Goal: Task Accomplishment & Management: Manage account settings

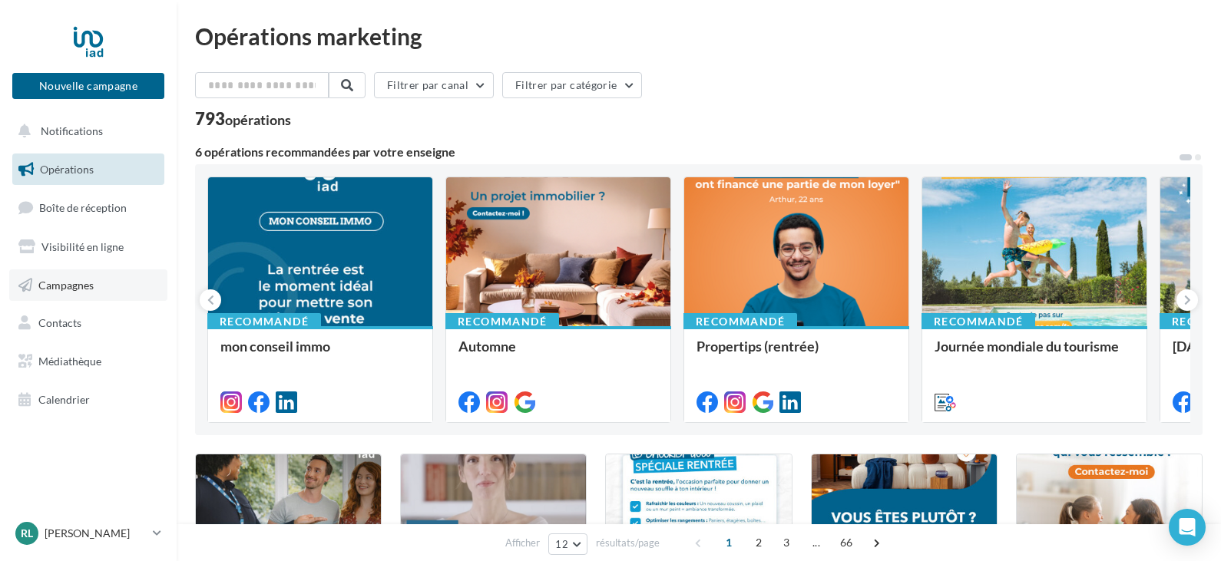
click at [75, 288] on span "Campagnes" at bounding box center [65, 284] width 55 height 13
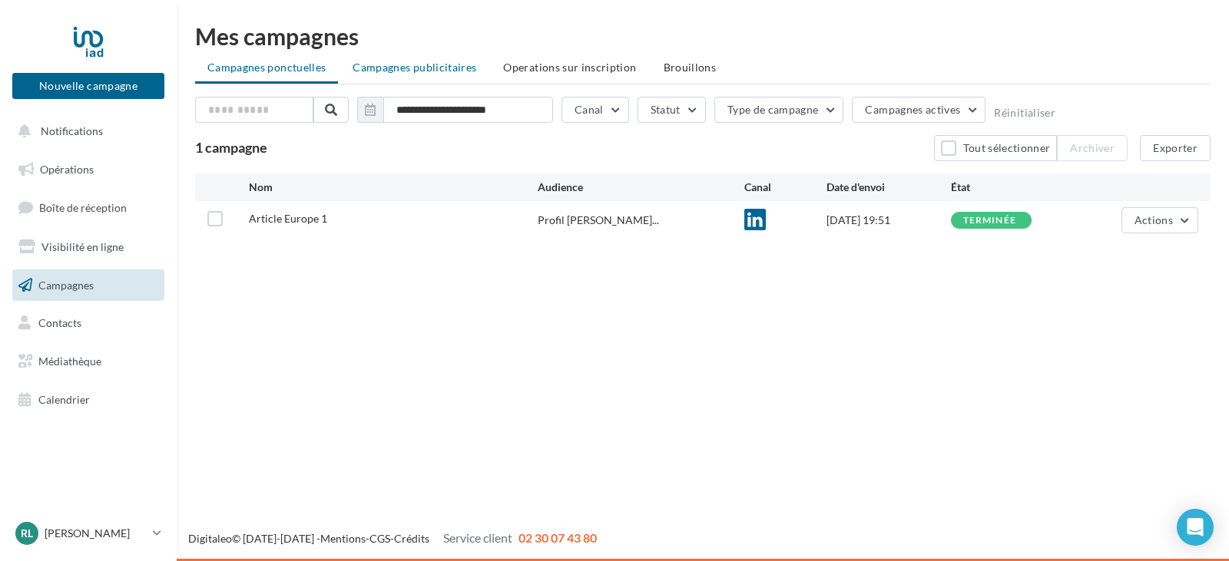
click at [430, 77] on li "Campagnes publicitaires" at bounding box center [414, 68] width 148 height 28
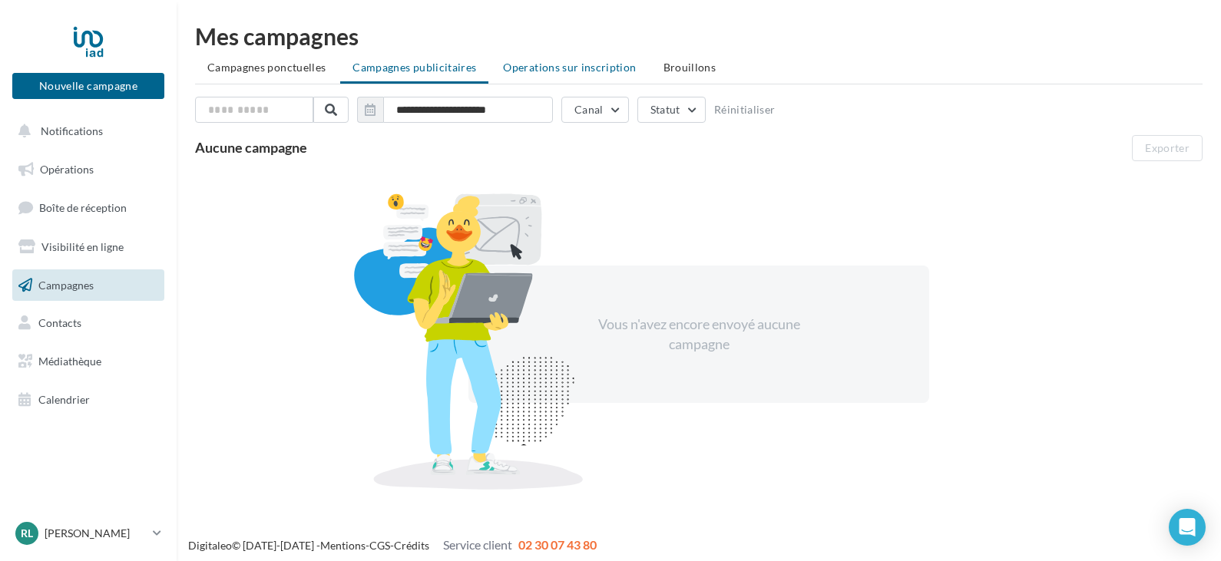
click at [552, 67] on span "Operations sur inscription" at bounding box center [569, 67] width 133 height 13
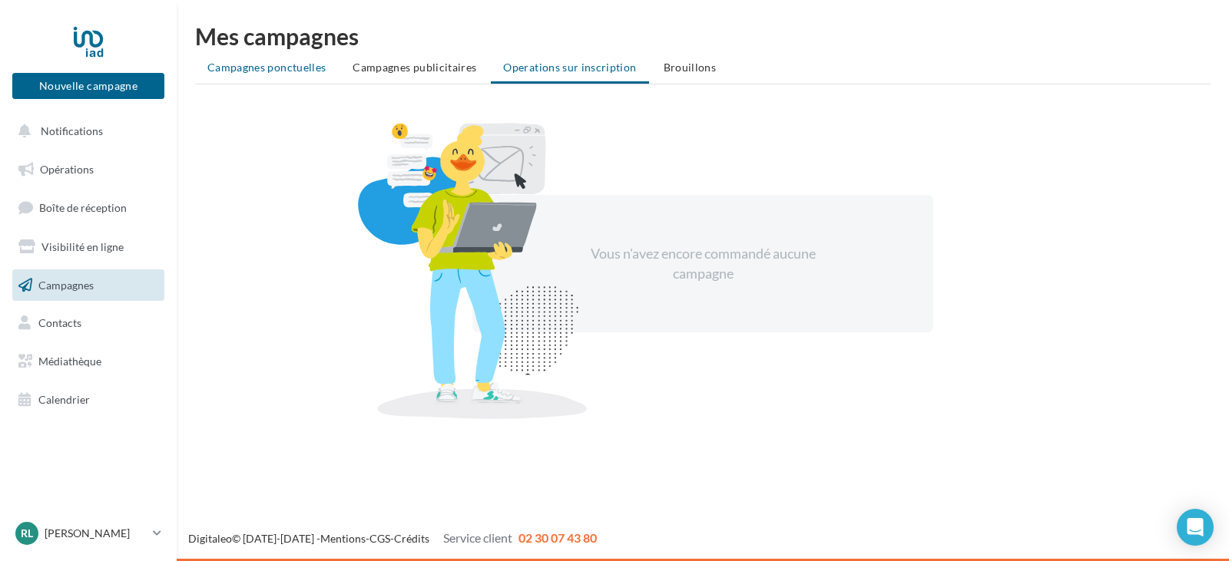
click at [248, 67] on span "Campagnes ponctuelles" at bounding box center [266, 67] width 118 height 13
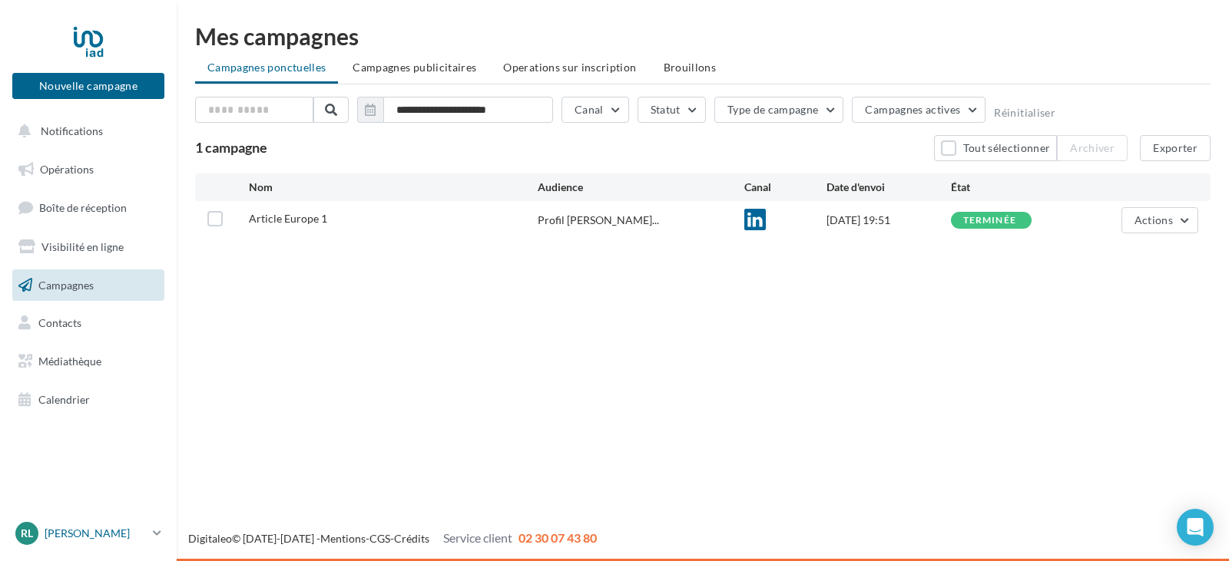
click at [154, 538] on icon at bounding box center [157, 533] width 8 height 13
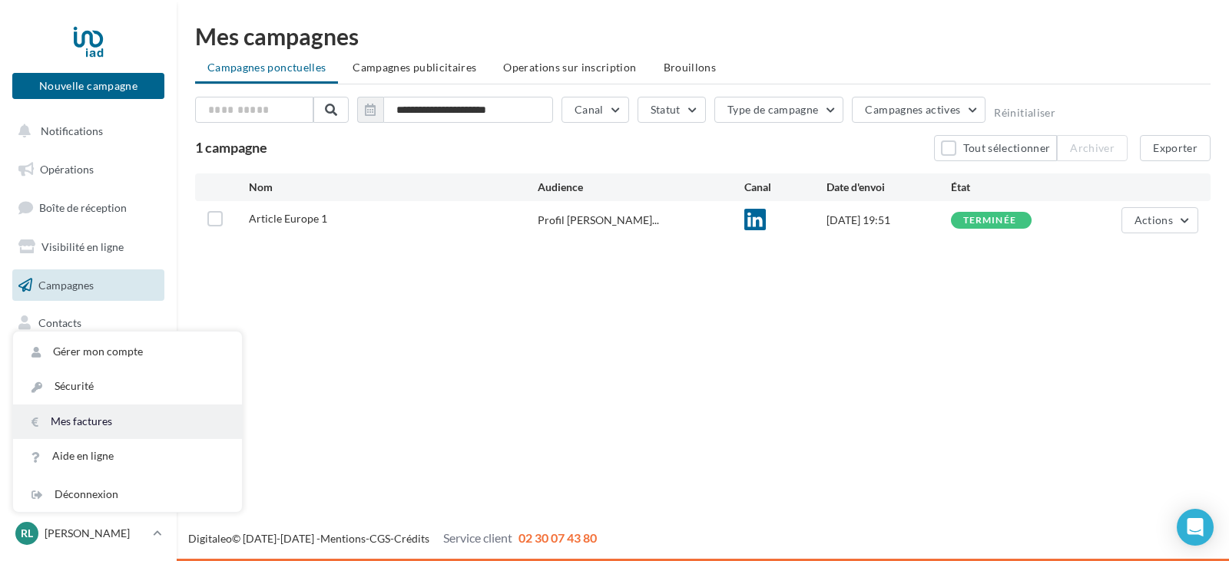
click at [96, 426] on link "Mes factures" at bounding box center [127, 422] width 229 height 35
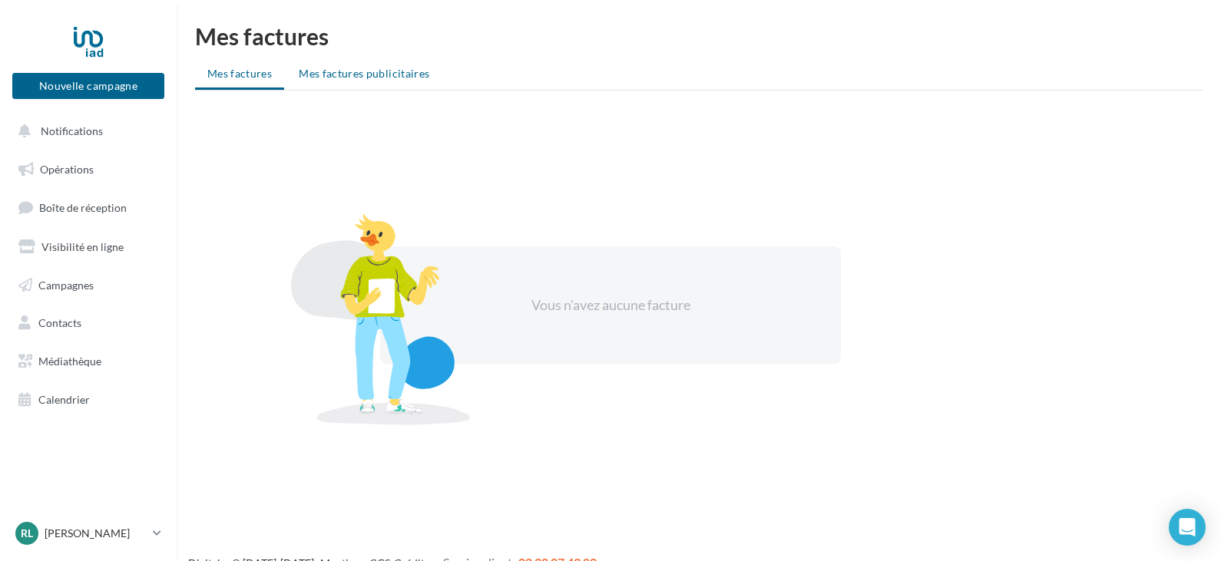
click at [363, 81] on li "Mes factures publicitaires" at bounding box center [363, 74] width 155 height 28
click at [257, 71] on span "Mes factures" at bounding box center [239, 73] width 65 height 13
click at [143, 535] on p "[PERSON_NAME]" at bounding box center [96, 533] width 102 height 15
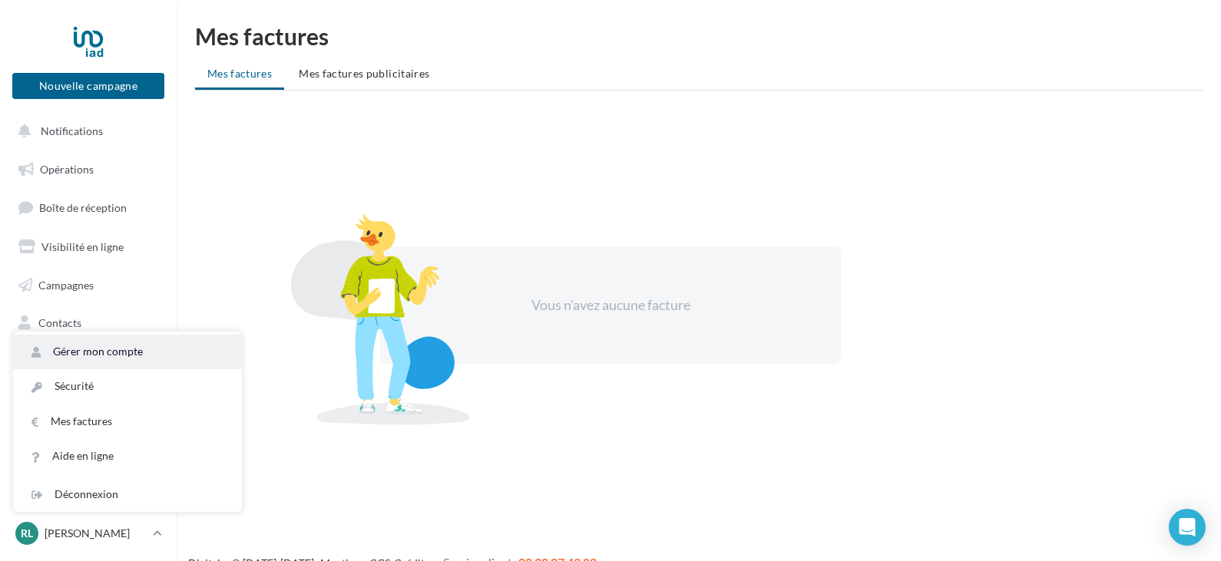
click at [98, 357] on link "Gérer mon compte" at bounding box center [127, 352] width 229 height 35
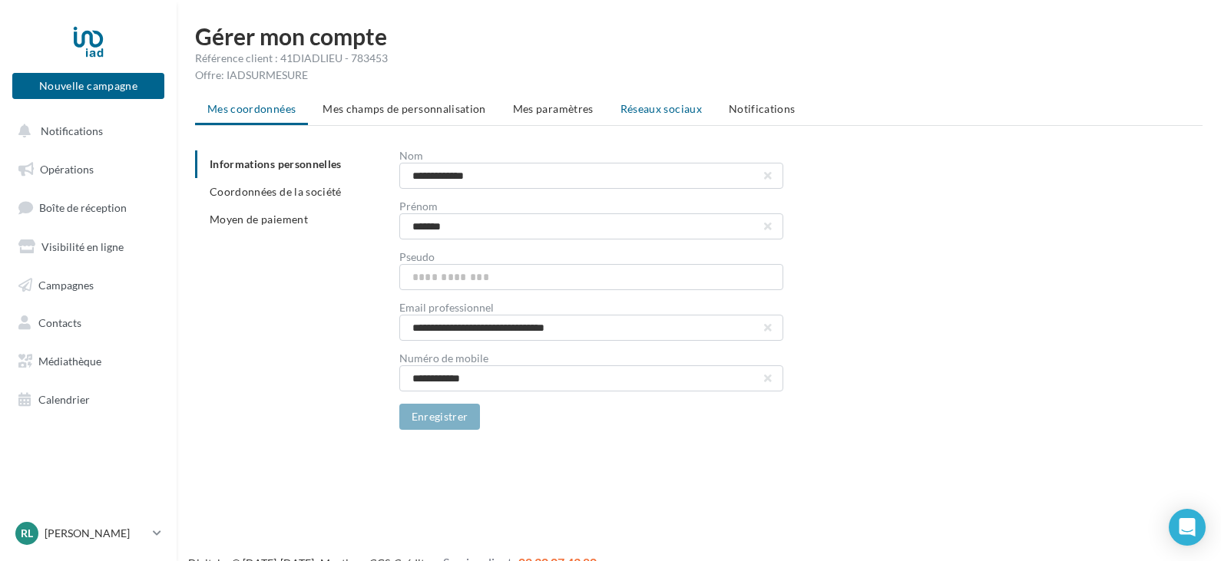
click at [672, 109] on span "Réseaux sociaux" at bounding box center [661, 108] width 81 height 13
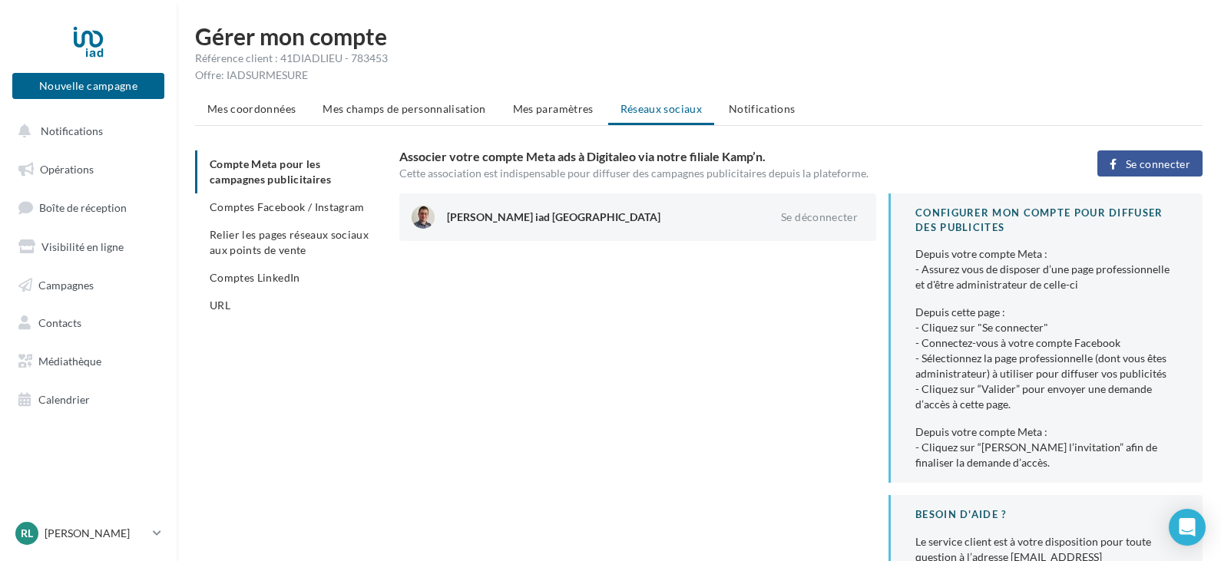
click at [1138, 164] on span "Se connecter" at bounding box center [1158, 164] width 65 height 12
click at [289, 202] on span "Comptes Facebook / Instagram" at bounding box center [287, 206] width 155 height 13
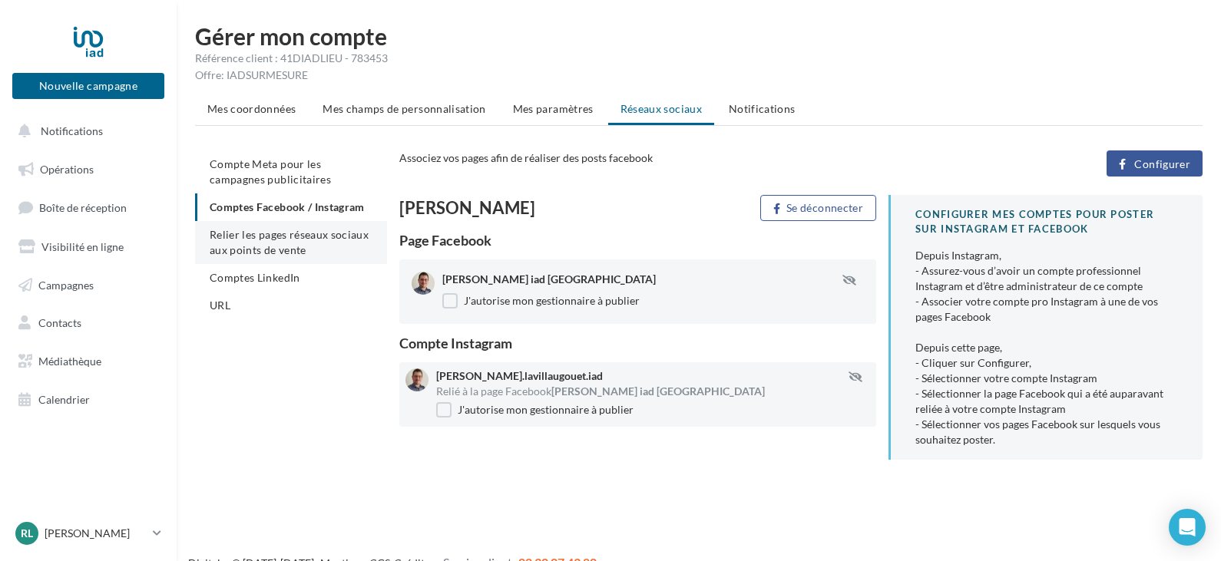
click at [288, 240] on span "Relier les pages réseaux sociaux aux points de vente" at bounding box center [289, 242] width 159 height 28
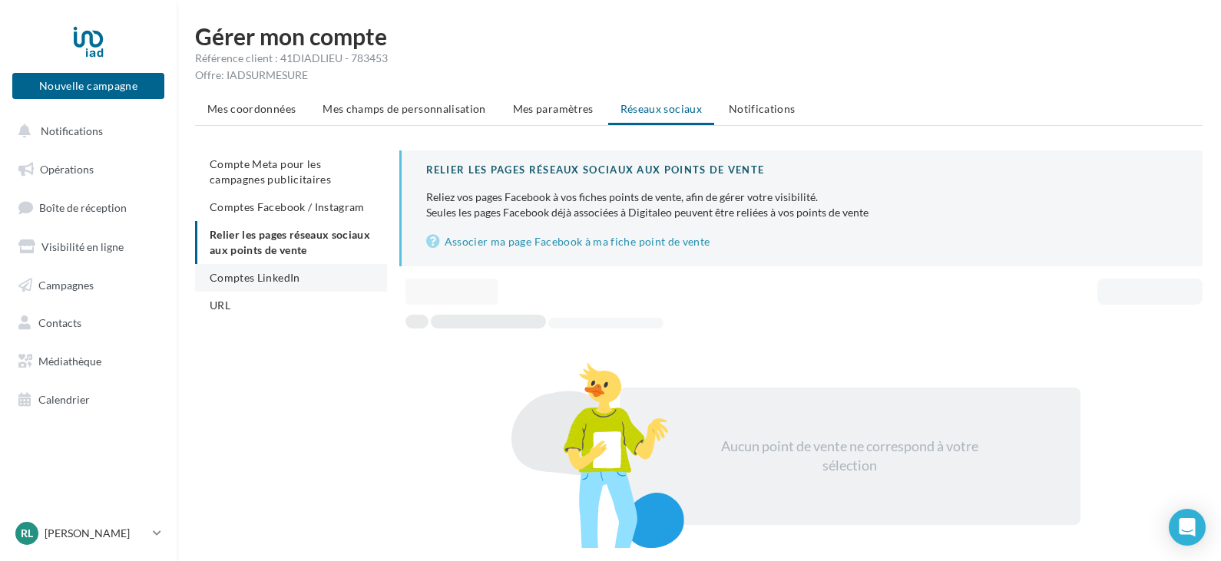
click at [277, 277] on span "Comptes LinkedIn" at bounding box center [255, 277] width 91 height 13
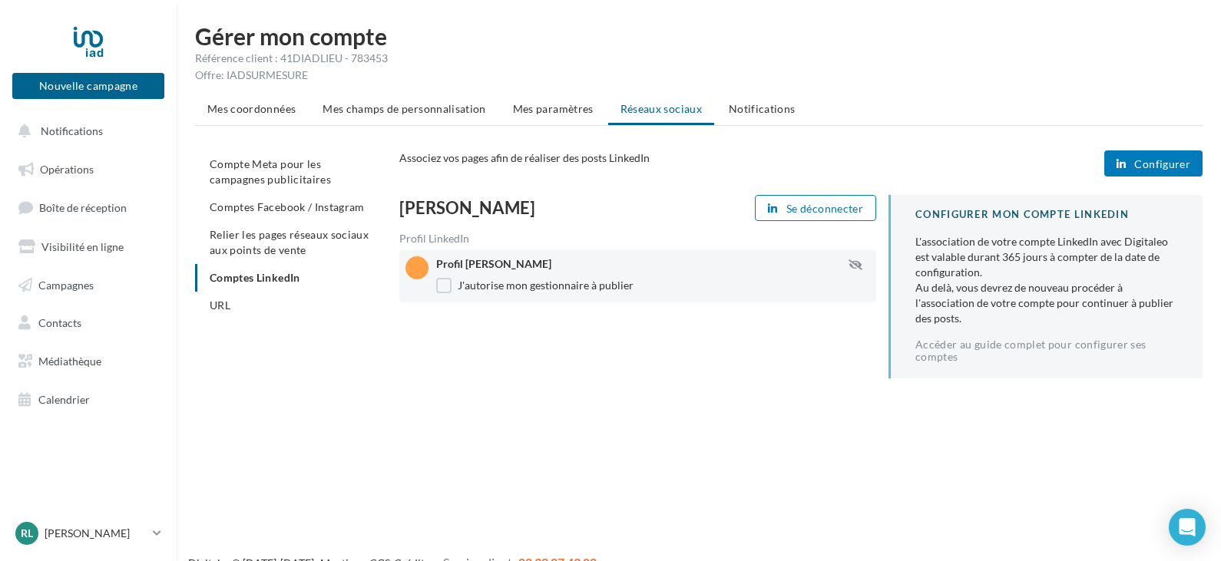
scroll to position [25, 0]
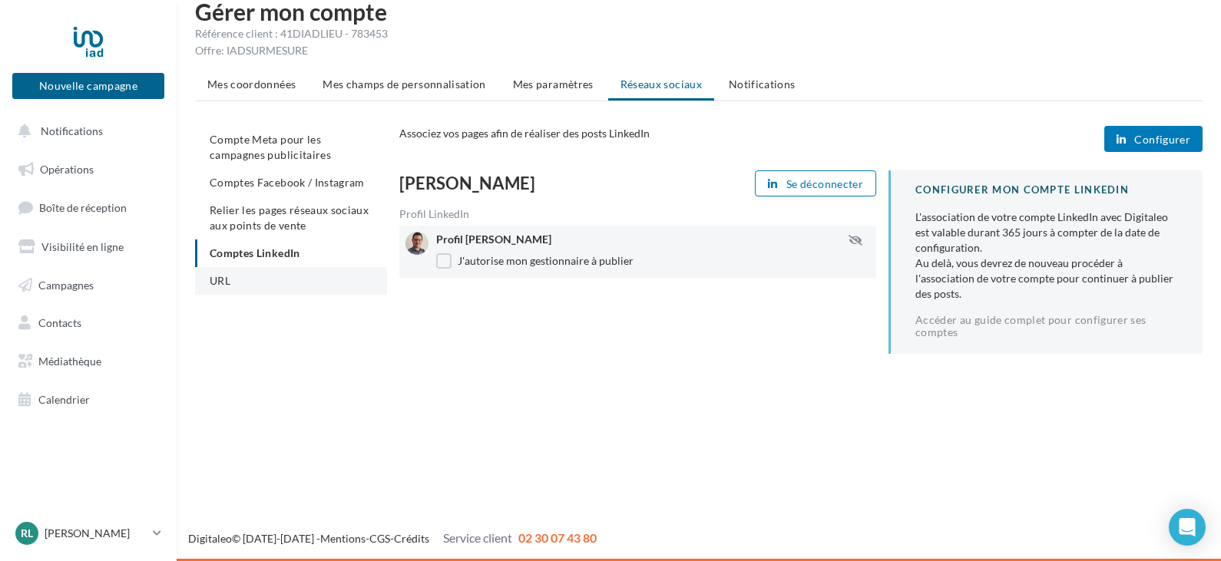
click at [230, 284] on span "URL" at bounding box center [220, 280] width 21 height 13
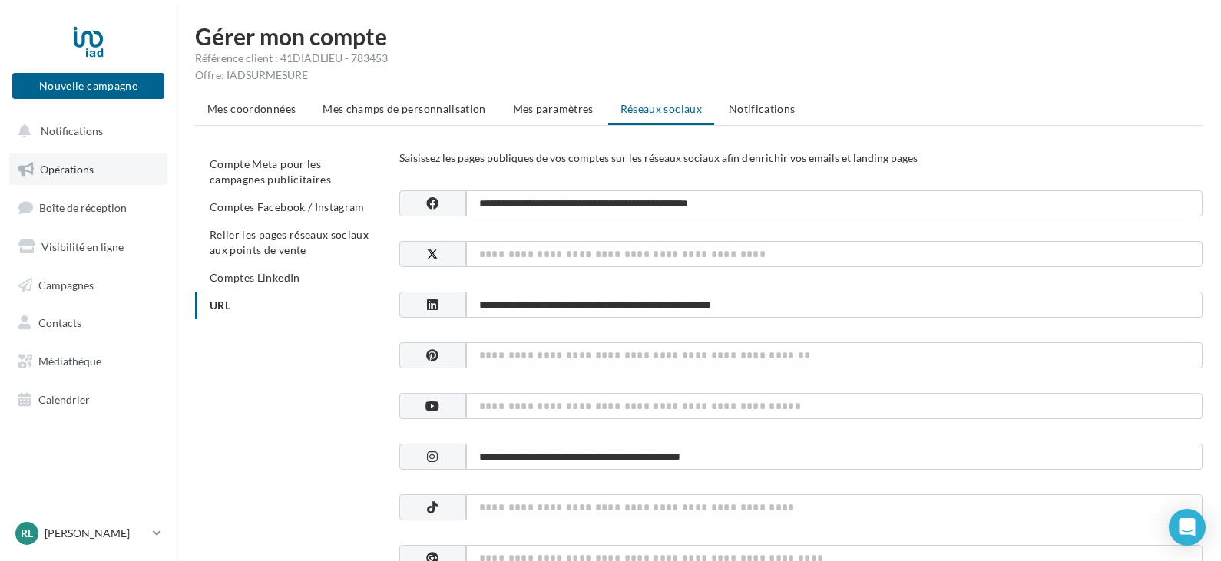
click at [68, 163] on span "Opérations" at bounding box center [67, 169] width 54 height 13
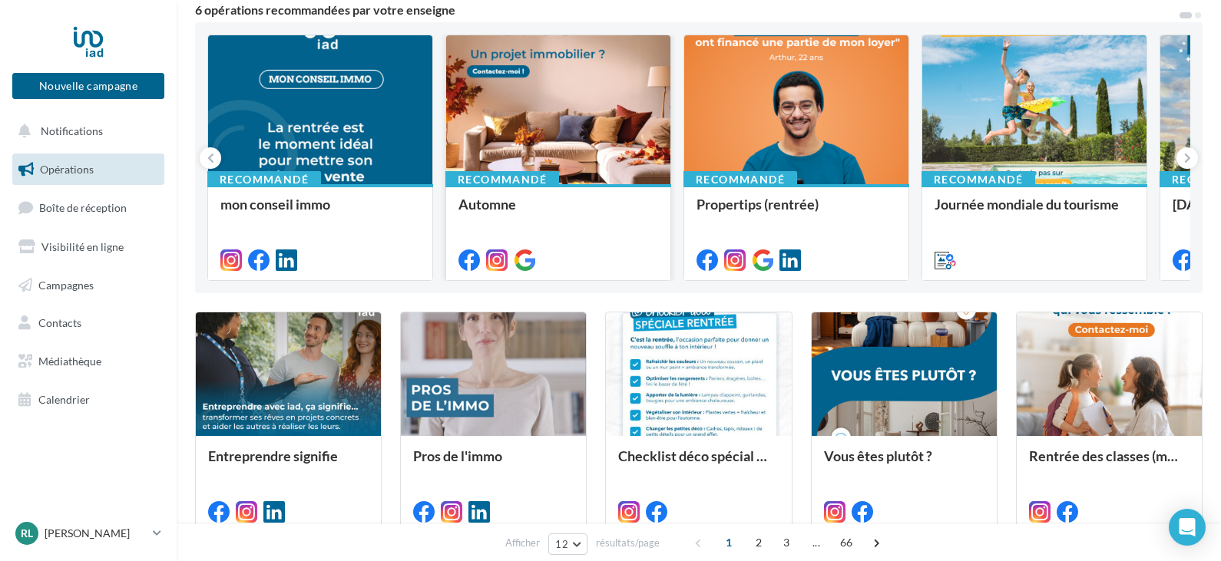
scroll to position [154, 0]
